Goal: Information Seeking & Learning: Learn about a topic

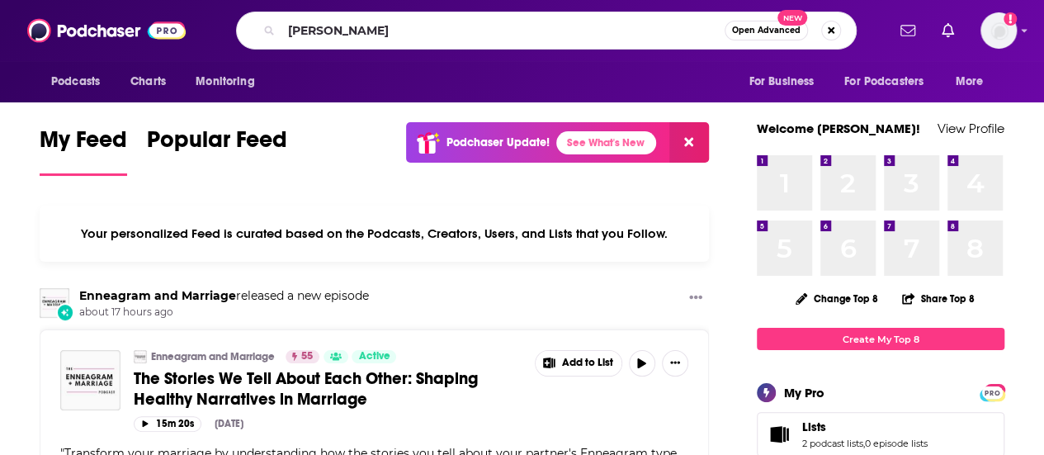
type input "[PERSON_NAME]"
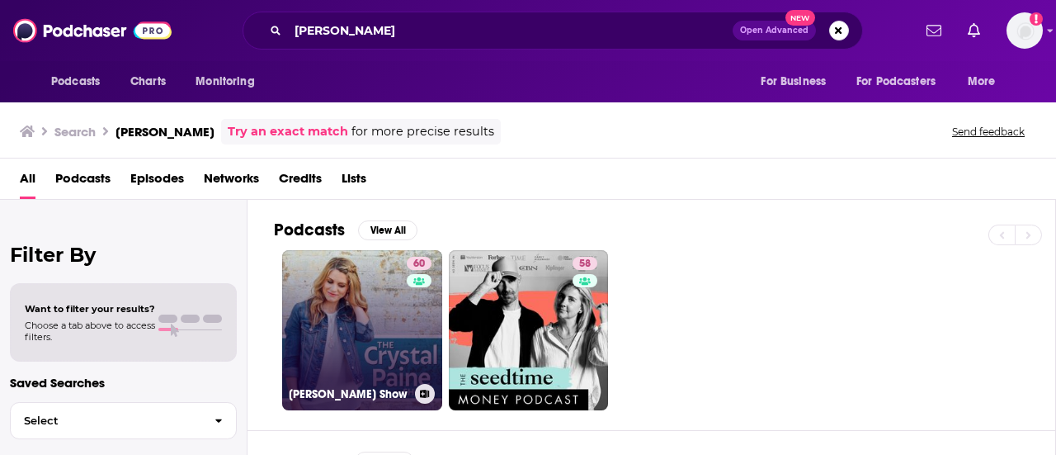
click at [372, 343] on link "60 [PERSON_NAME] Show" at bounding box center [362, 330] width 160 height 160
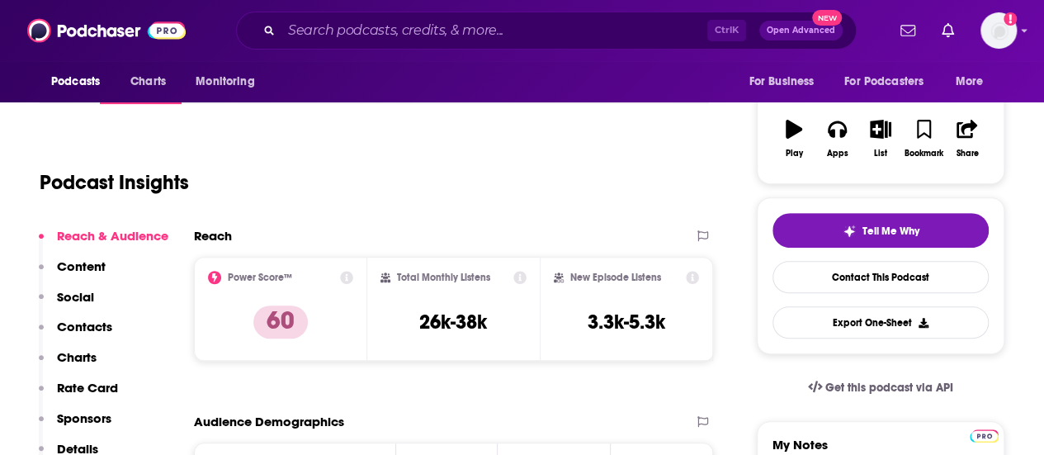
scroll to position [249, 0]
